Goal: Task Accomplishment & Management: Use online tool/utility

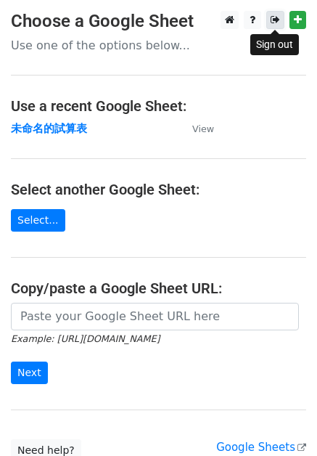
click at [277, 19] on icon at bounding box center [275, 20] width 9 height 10
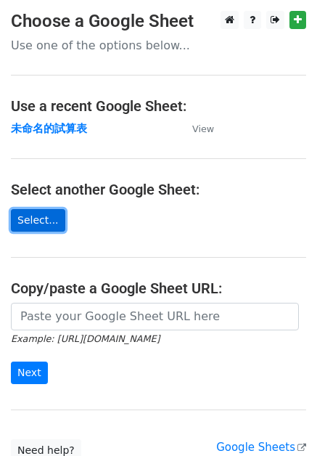
click at [44, 218] on link "Select..." at bounding box center [38, 220] width 54 height 22
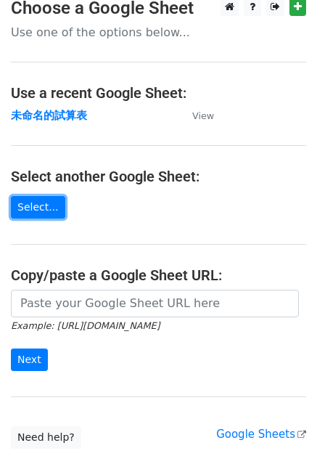
scroll to position [35, 0]
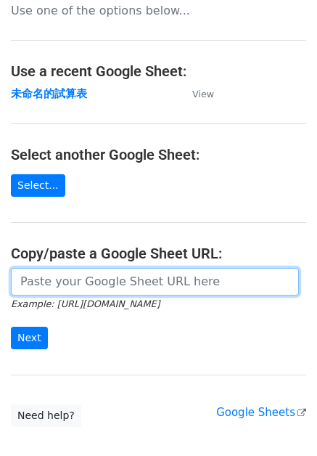
click at [134, 286] on input "url" at bounding box center [155, 282] width 288 height 28
paste input "[URL][DOMAIN_NAME]"
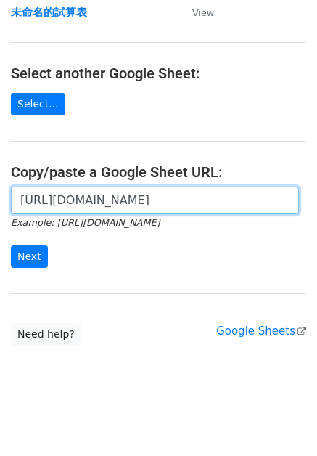
scroll to position [122, 0]
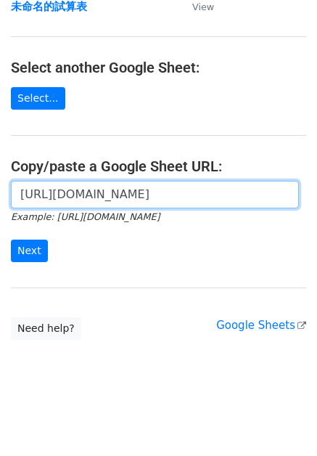
type input "[URL][DOMAIN_NAME]"
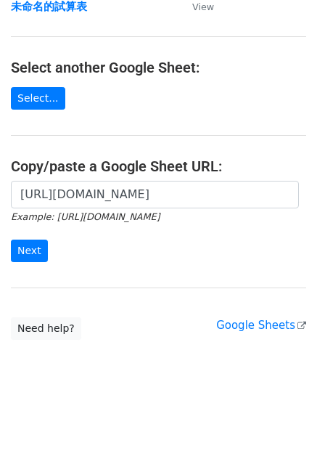
click at [116, 235] on form "[URL][DOMAIN_NAME] Example: [URL][DOMAIN_NAME] Next" at bounding box center [158, 221] width 295 height 81
click at [38, 256] on input "Next" at bounding box center [29, 250] width 37 height 22
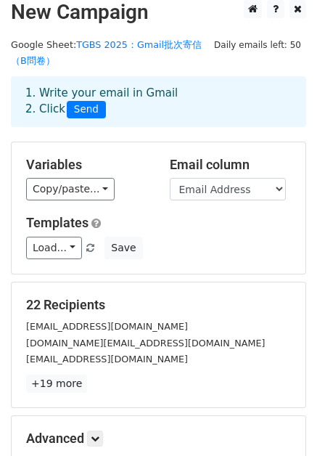
scroll to position [12, 0]
